Goal: Use online tool/utility: Utilize a website feature to perform a specific function

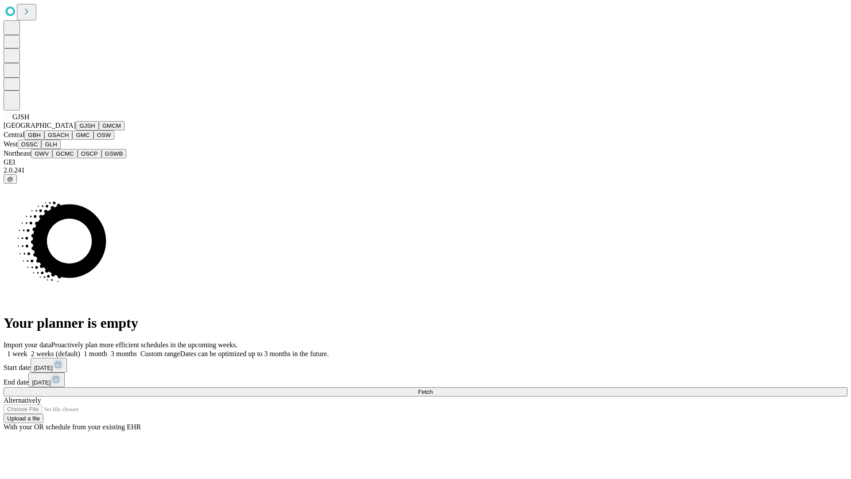
click at [76, 130] on button "GJSH" at bounding box center [87, 125] width 23 height 9
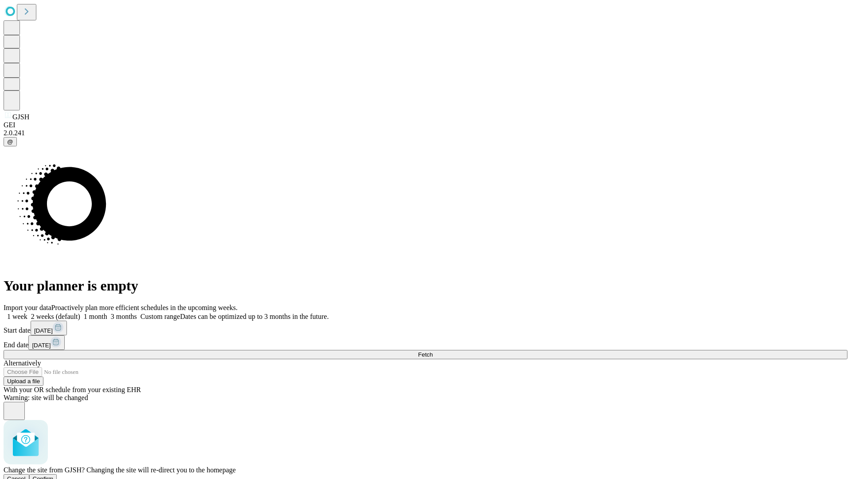
click at [54, 475] on span "Confirm" at bounding box center [43, 478] width 21 height 7
click at [80, 312] on label "2 weeks (default)" at bounding box center [53, 316] width 53 height 8
click at [433, 351] on span "Fetch" at bounding box center [425, 354] width 15 height 7
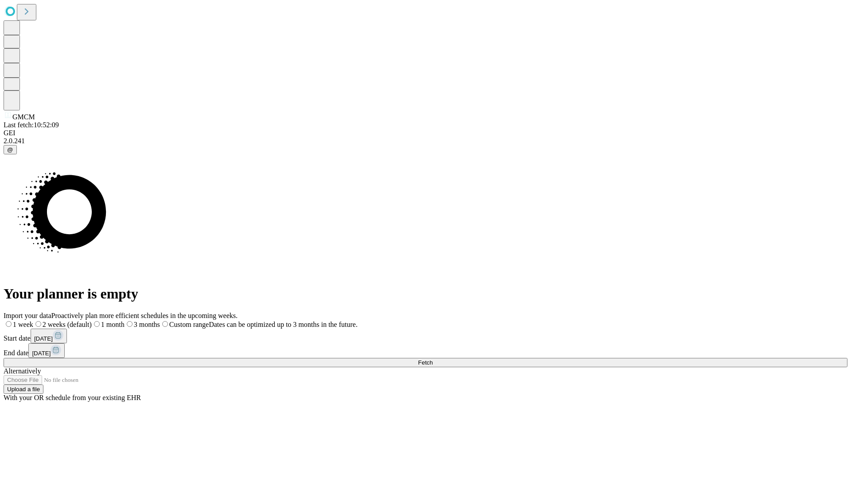
click at [92, 320] on label "2 weeks (default)" at bounding box center [62, 324] width 58 height 8
click at [433, 359] on span "Fetch" at bounding box center [425, 362] width 15 height 7
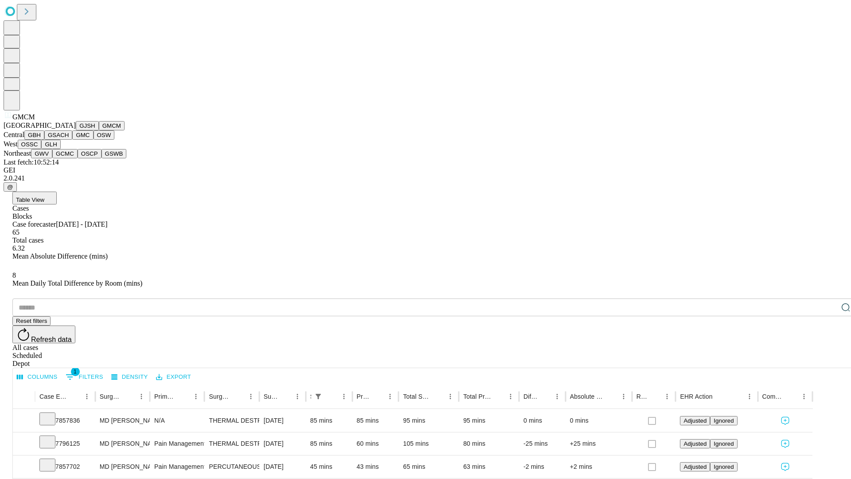
click at [44, 140] on button "GBH" at bounding box center [34, 134] width 20 height 9
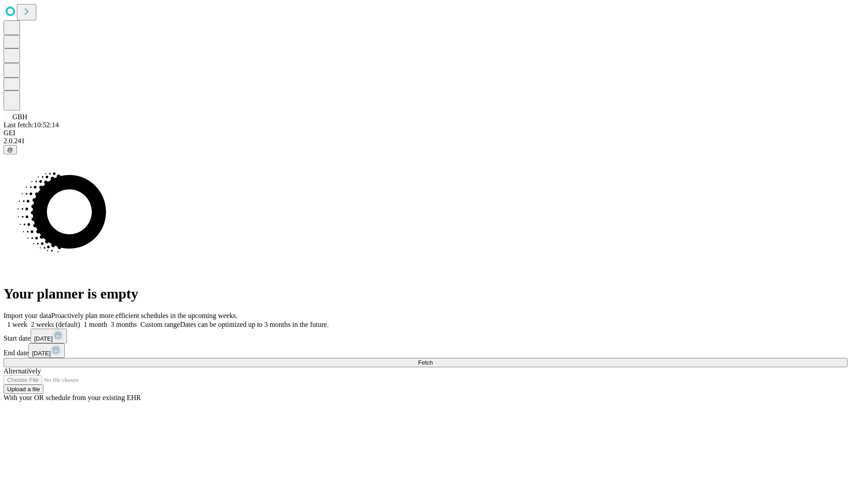
click at [80, 320] on label "2 weeks (default)" at bounding box center [53, 324] width 53 height 8
click at [433, 359] on span "Fetch" at bounding box center [425, 362] width 15 height 7
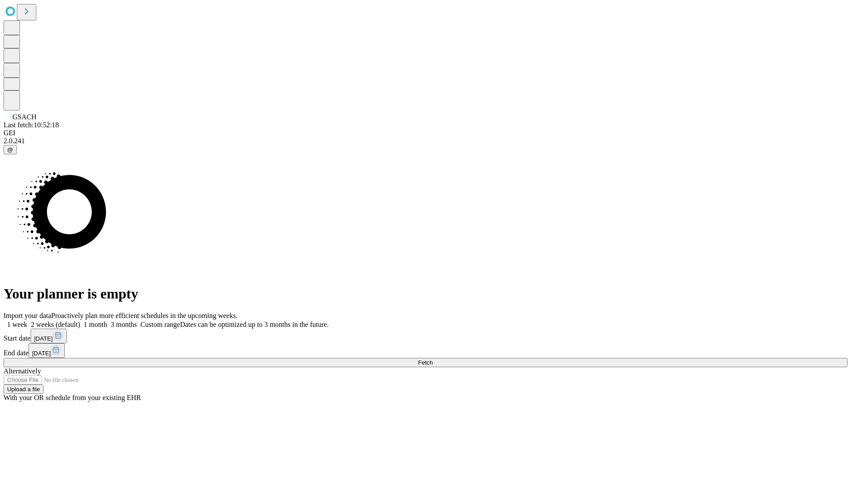
click at [80, 320] on label "2 weeks (default)" at bounding box center [53, 324] width 53 height 8
click at [433, 359] on span "Fetch" at bounding box center [425, 362] width 15 height 7
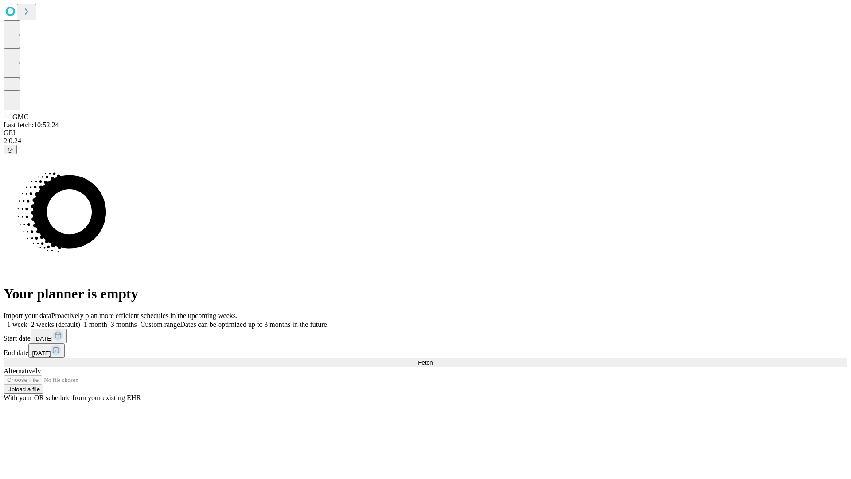
click at [80, 320] on label "2 weeks (default)" at bounding box center [53, 324] width 53 height 8
click at [433, 359] on span "Fetch" at bounding box center [425, 362] width 15 height 7
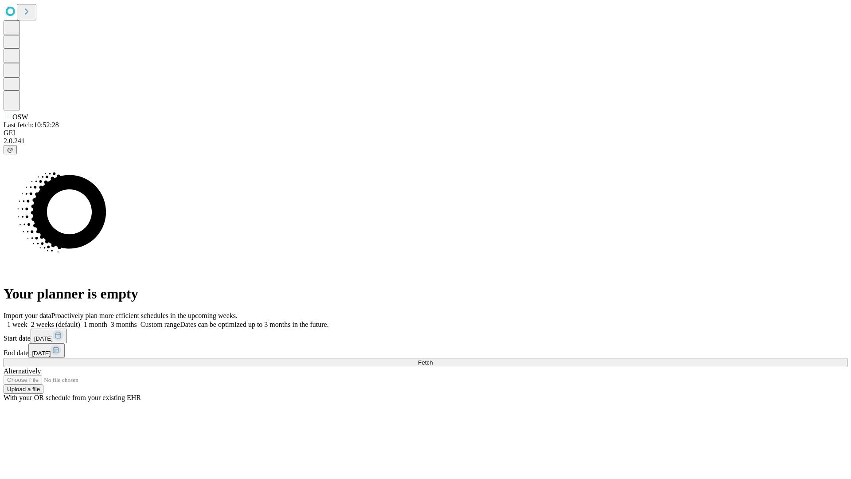
click at [80, 320] on label "2 weeks (default)" at bounding box center [53, 324] width 53 height 8
click at [433, 359] on span "Fetch" at bounding box center [425, 362] width 15 height 7
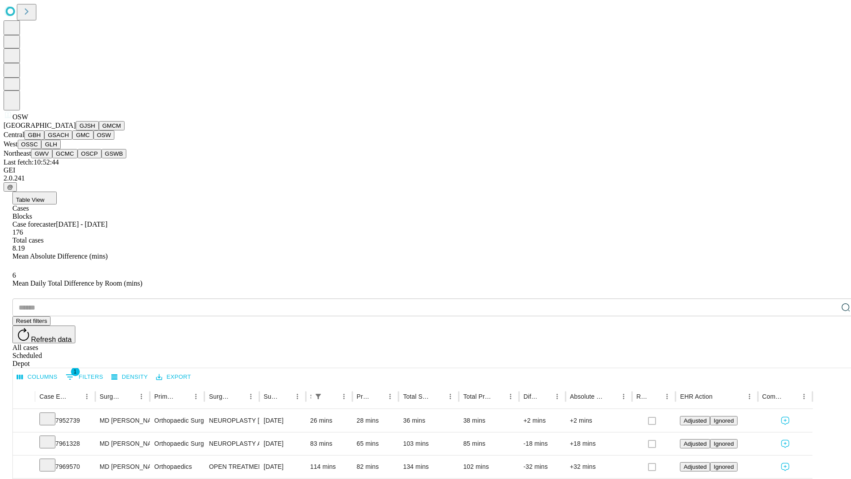
click at [42, 149] on button "OSSC" at bounding box center [30, 144] width 24 height 9
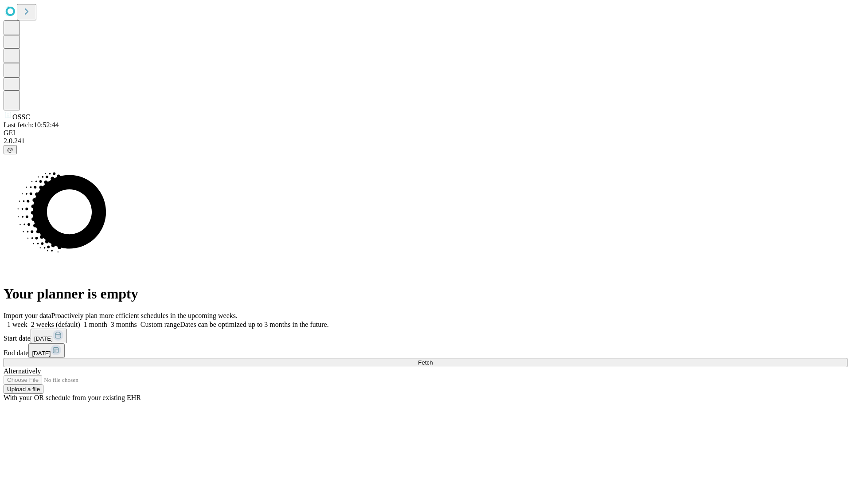
click at [80, 320] on label "2 weeks (default)" at bounding box center [53, 324] width 53 height 8
click at [433, 359] on span "Fetch" at bounding box center [425, 362] width 15 height 7
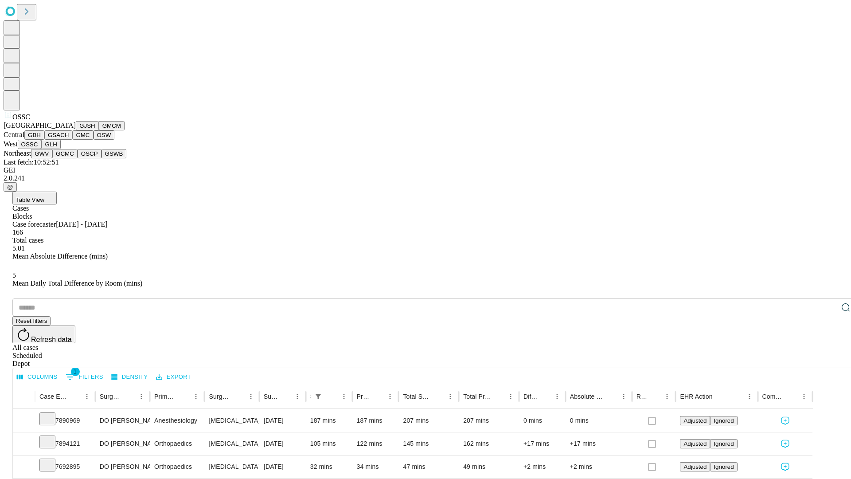
click at [60, 149] on button "GLH" at bounding box center [50, 144] width 19 height 9
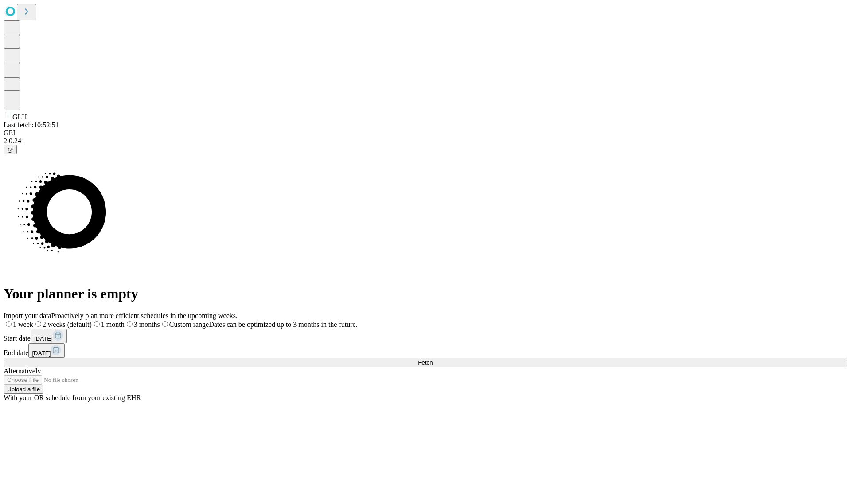
click at [433, 359] on span "Fetch" at bounding box center [425, 362] width 15 height 7
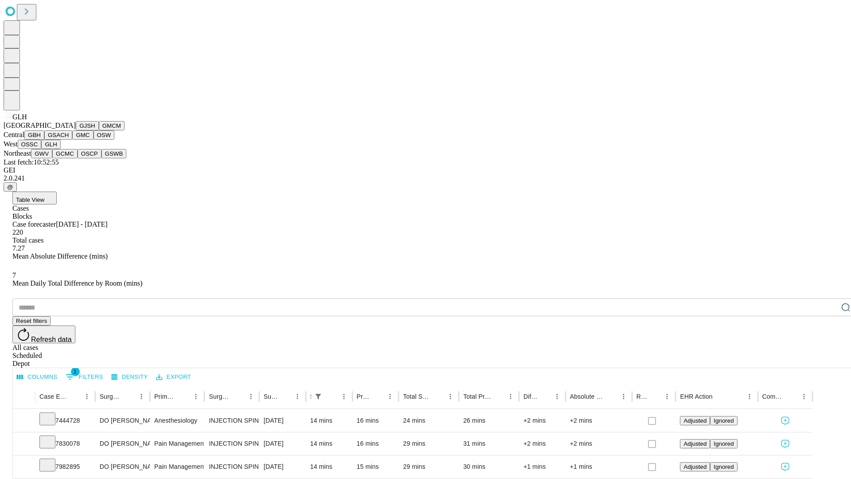
click at [52, 158] on button "GWV" at bounding box center [41, 153] width 21 height 9
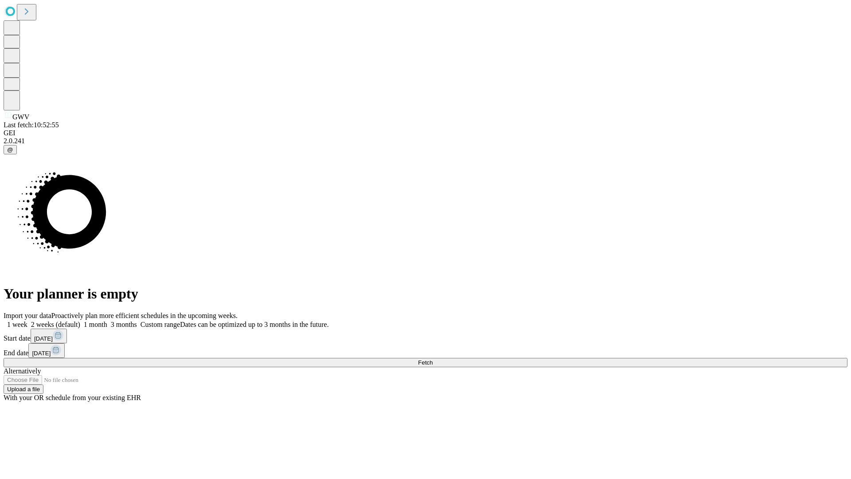
click at [80, 320] on label "2 weeks (default)" at bounding box center [53, 324] width 53 height 8
click at [433, 359] on span "Fetch" at bounding box center [425, 362] width 15 height 7
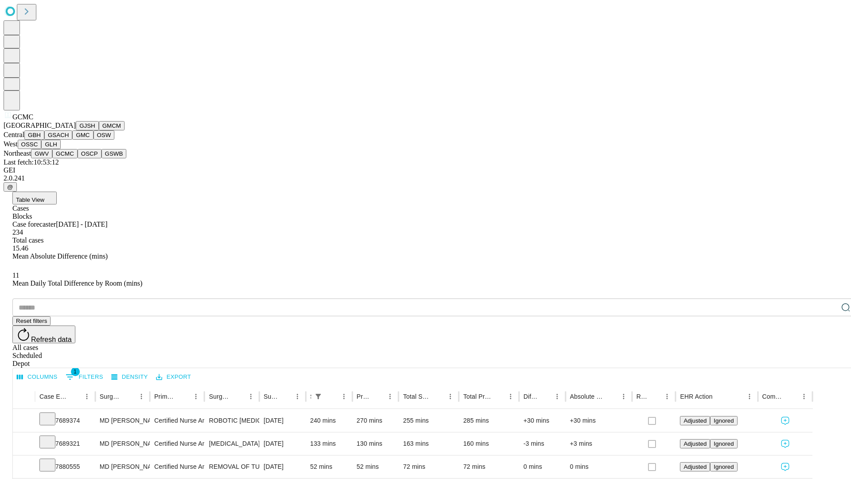
click at [78, 158] on button "OSCP" at bounding box center [90, 153] width 24 height 9
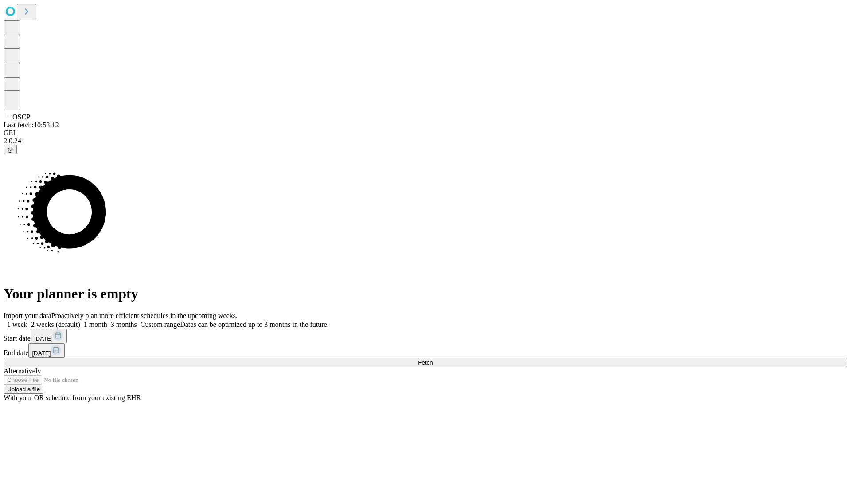
click at [80, 320] on label "2 weeks (default)" at bounding box center [53, 324] width 53 height 8
click at [433, 359] on span "Fetch" at bounding box center [425, 362] width 15 height 7
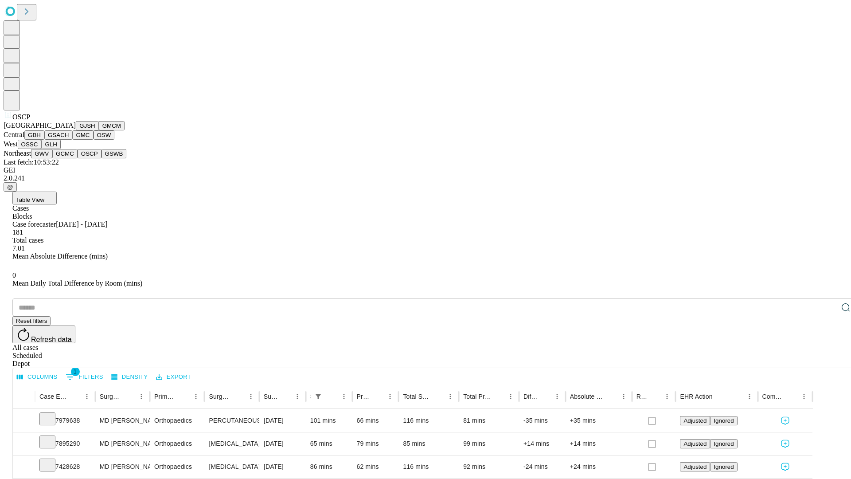
click at [101, 158] on button "GSWB" at bounding box center [113, 153] width 25 height 9
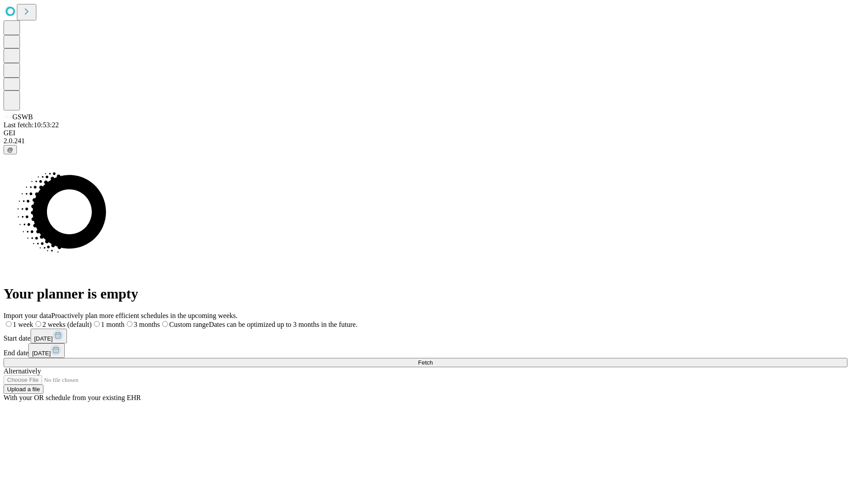
click at [92, 320] on label "2 weeks (default)" at bounding box center [62, 324] width 58 height 8
click at [433, 359] on span "Fetch" at bounding box center [425, 362] width 15 height 7
